Goal: Navigation & Orientation: Find specific page/section

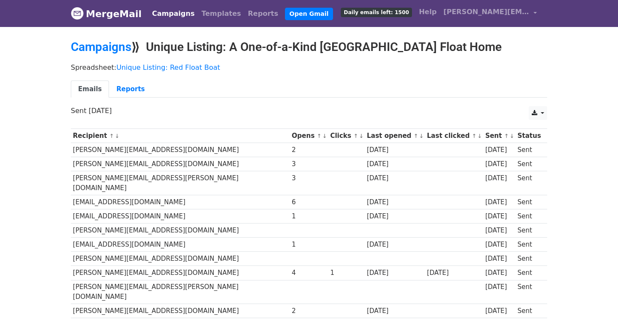
click at [105, 52] on link "Campaigns" at bounding box center [101, 47] width 60 height 14
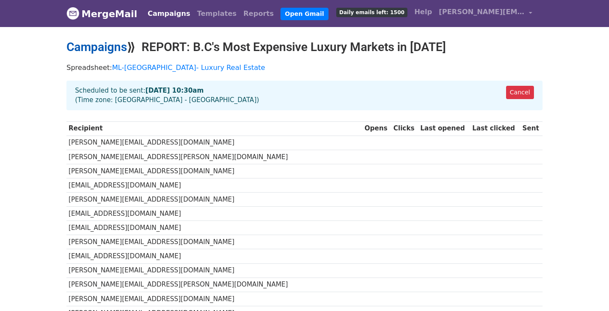
click at [107, 47] on link "Campaigns" at bounding box center [96, 47] width 60 height 14
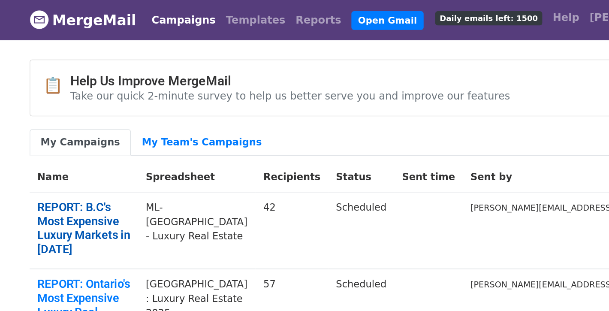
click at [133, 140] on link "REPORT: B.C's Most Expensive Luxury Markets in [DATE]" at bounding box center [103, 151] width 62 height 37
